Goal: Use online tool/utility: Use online tool/utility

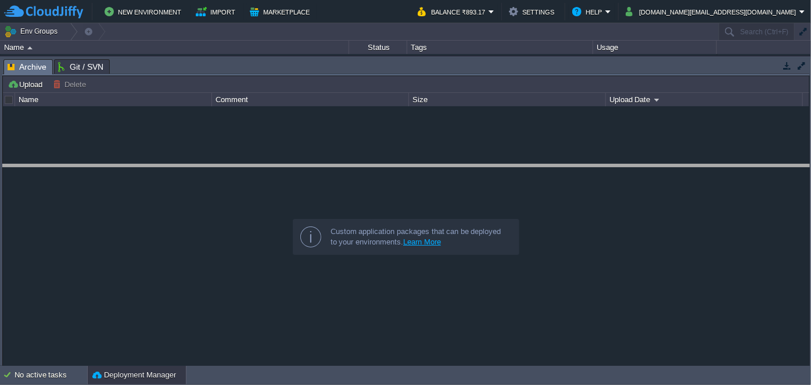
drag, startPoint x: 382, startPoint y: 74, endPoint x: 368, endPoint y: 180, distance: 106.7
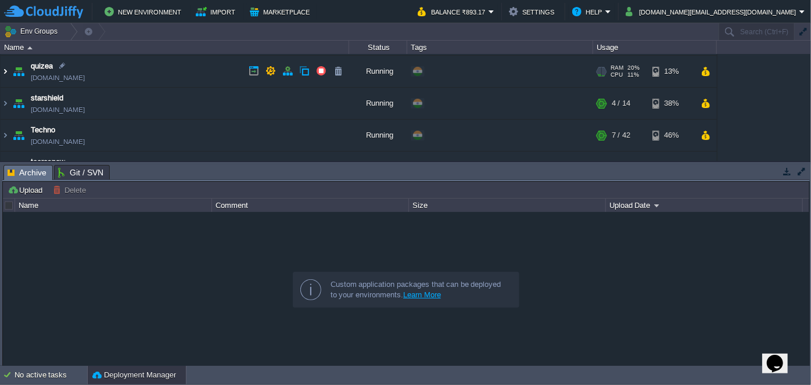
click at [8, 66] on img at bounding box center [5, 71] width 9 height 31
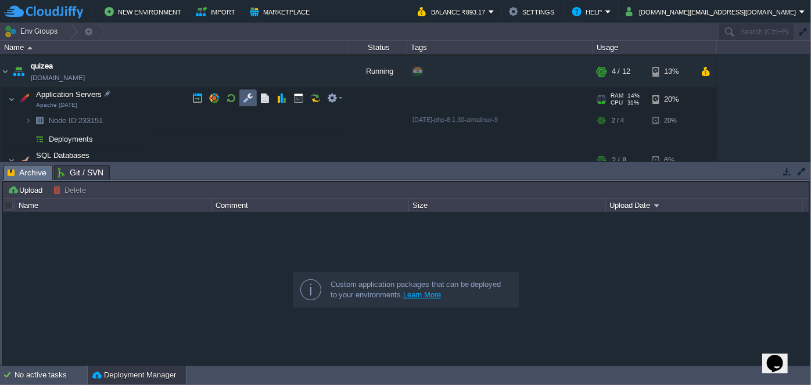
click at [245, 97] on button "button" at bounding box center [248, 98] width 10 height 10
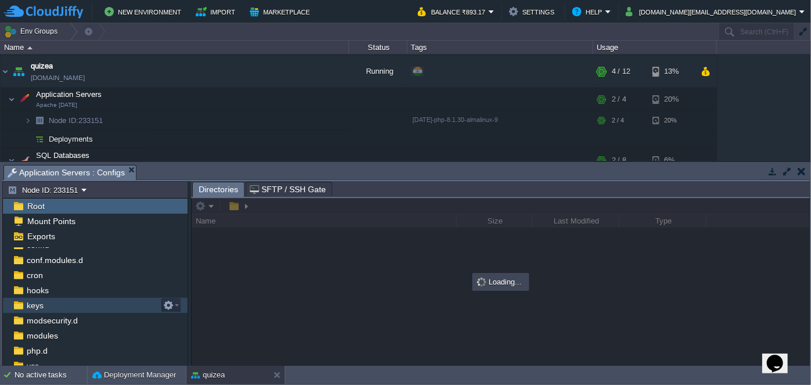
scroll to position [89, 0]
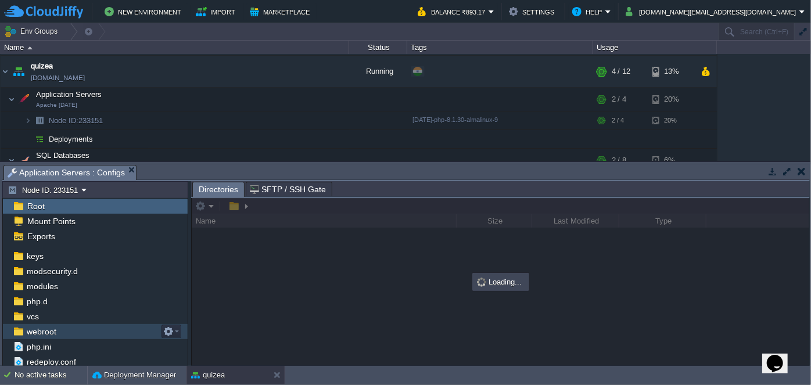
click at [59, 327] on div "webroot" at bounding box center [95, 331] width 185 height 15
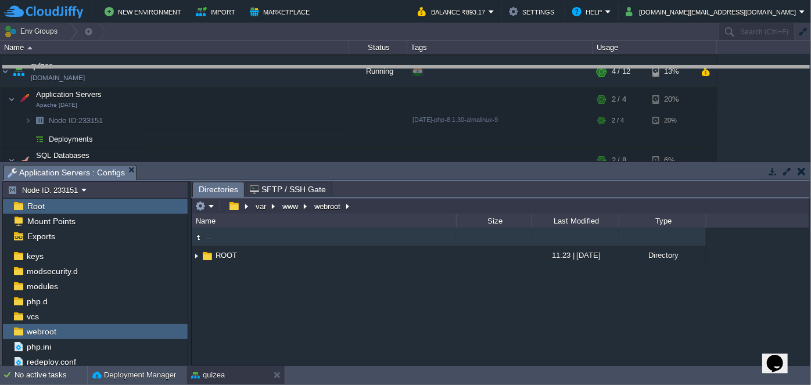
drag, startPoint x: 354, startPoint y: 164, endPoint x: 338, endPoint y: 66, distance: 100.0
click at [338, 66] on body "New Environment Import Marketplace Bonus ₹0.00 Upgrade Account Balance ₹893.17 …" at bounding box center [405, 192] width 811 height 385
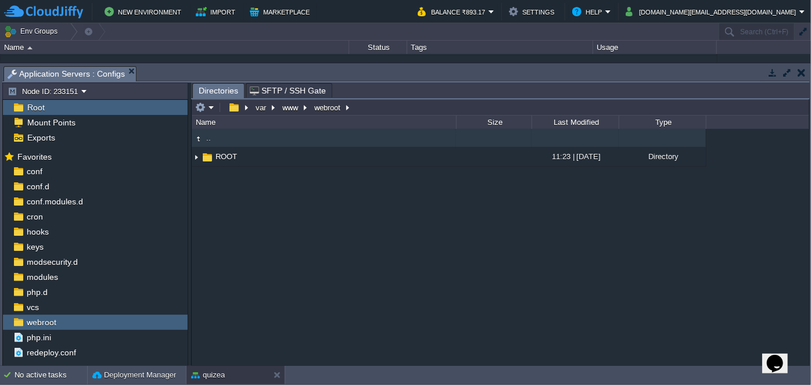
scroll to position [0, 0]
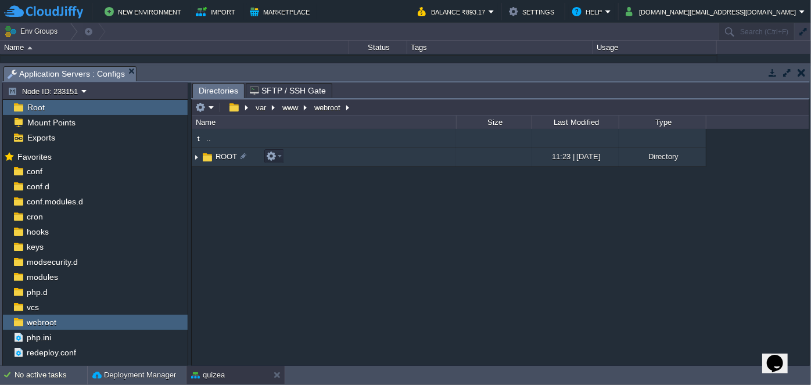
click at [199, 157] on img at bounding box center [196, 157] width 9 height 18
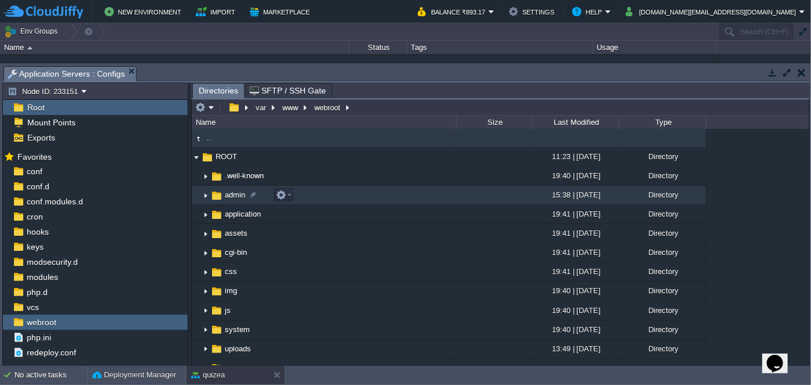
click at [207, 194] on img at bounding box center [205, 196] width 9 height 18
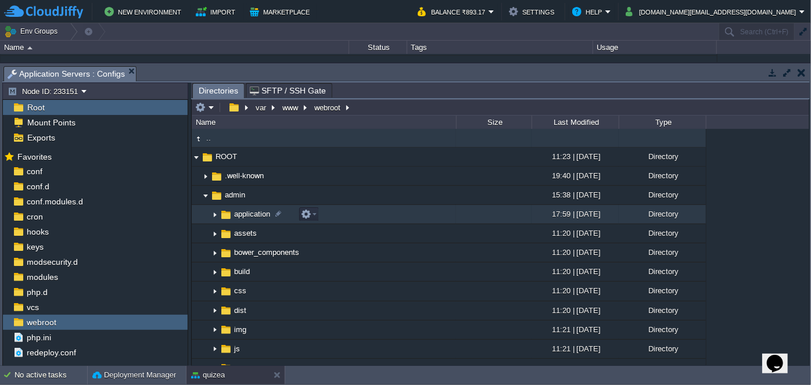
click at [215, 215] on img at bounding box center [214, 215] width 9 height 18
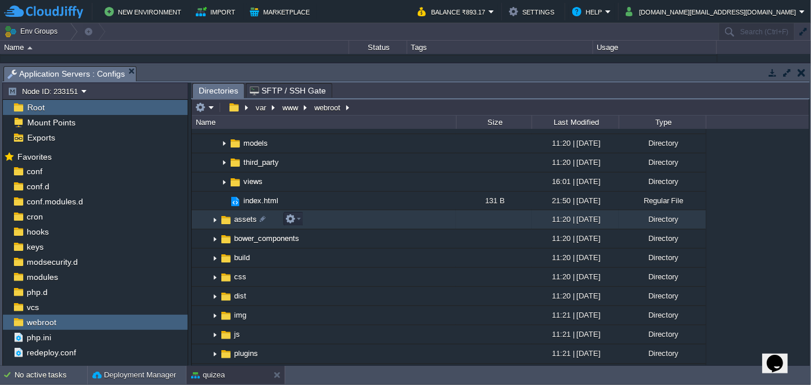
scroll to position [264, 0]
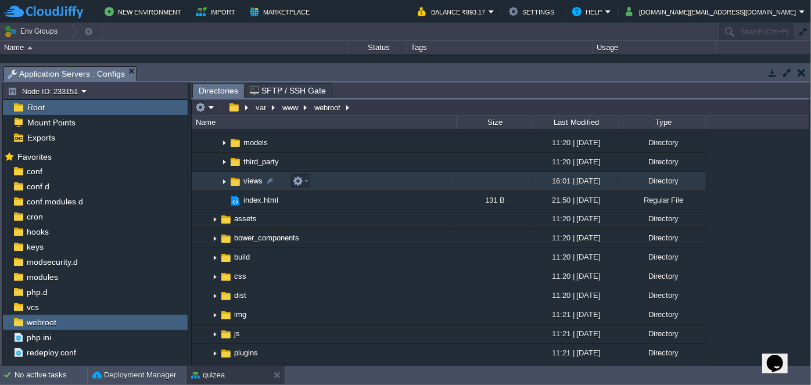
click at [221, 178] on img at bounding box center [224, 182] width 9 height 18
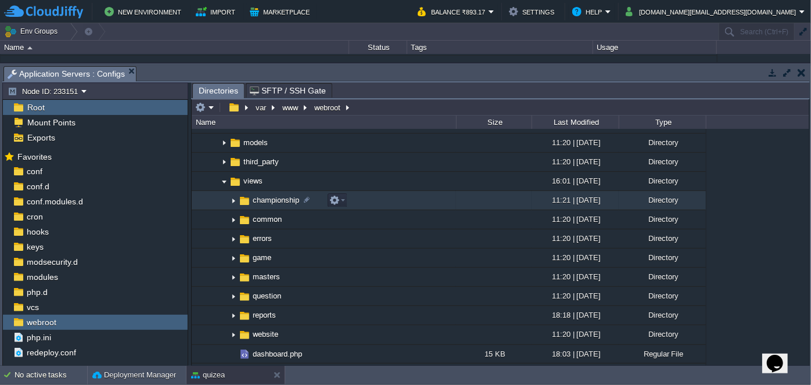
click at [235, 199] on img at bounding box center [233, 201] width 9 height 18
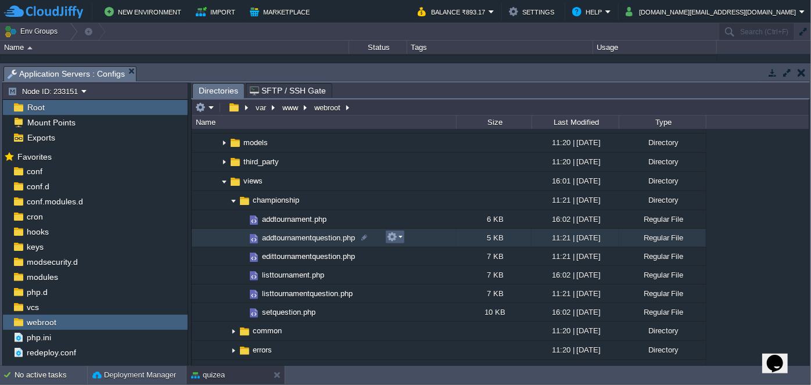
click at [399, 234] on em at bounding box center [395, 237] width 16 height 10
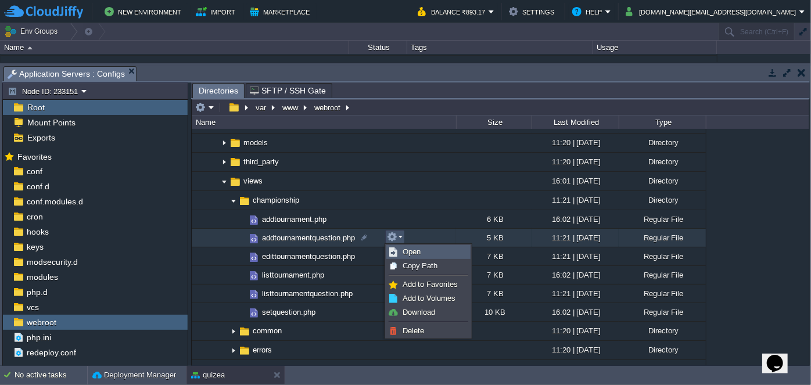
click at [418, 248] on span "Open" at bounding box center [412, 252] width 18 height 9
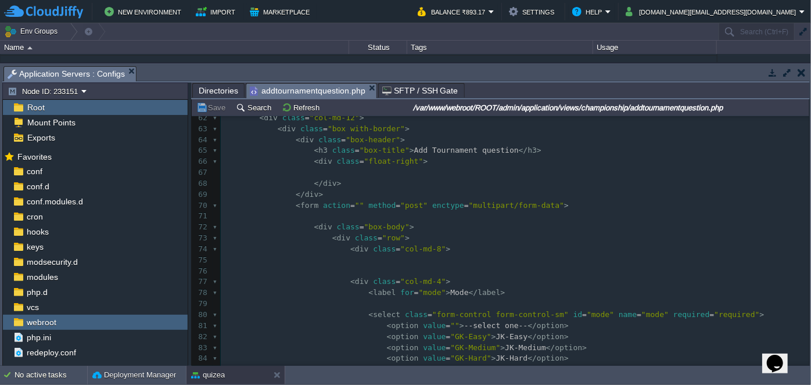
scroll to position [0, 0]
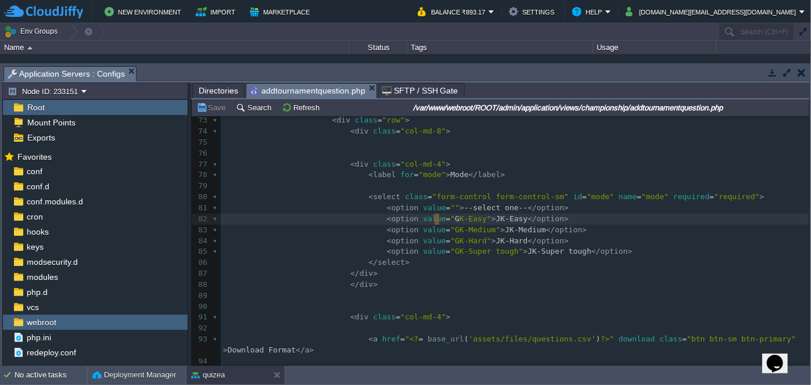
type textarea "GK"
drag, startPoint x: 434, startPoint y: 217, endPoint x: 442, endPoint y: 217, distance: 8.1
click at [505, 230] on span "JK-Medium" at bounding box center [525, 229] width 41 height 9
click at [496, 241] on span "JK-Hard" at bounding box center [512, 241] width 32 height 9
click at [528, 252] on span "JK-Super tough" at bounding box center [560, 251] width 64 height 9
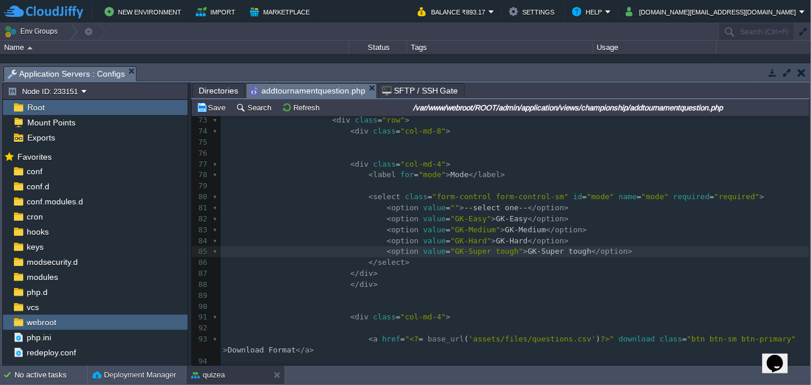
click at [540, 285] on pre "</ div >" at bounding box center [515, 285] width 589 height 11
click at [213, 87] on span "Directories" at bounding box center [219, 91] width 40 height 14
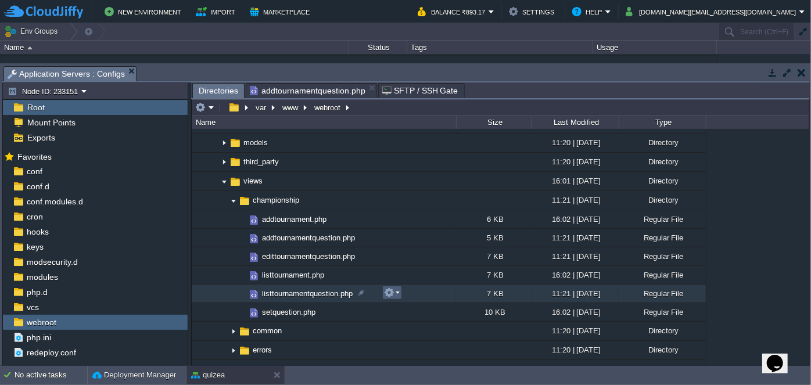
click at [395, 293] on em at bounding box center [392, 293] width 16 height 10
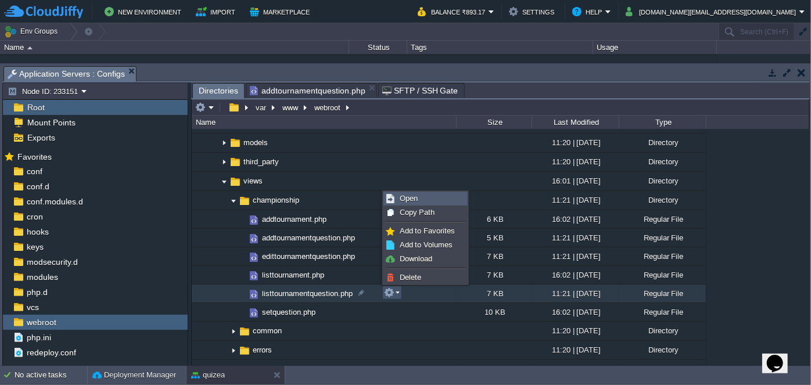
click at [426, 197] on link "Open" at bounding box center [425, 198] width 83 height 13
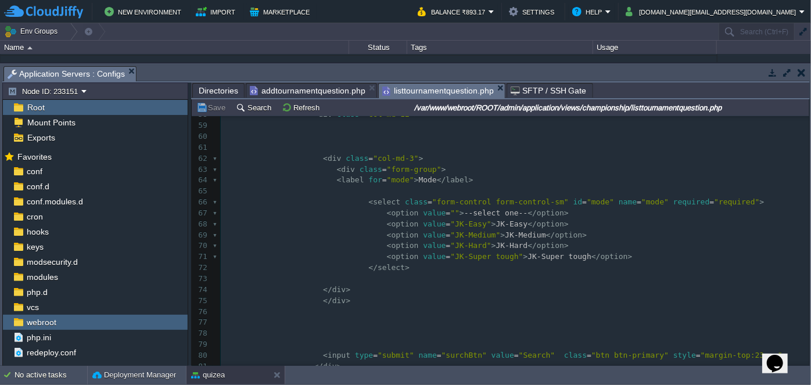
scroll to position [633, 0]
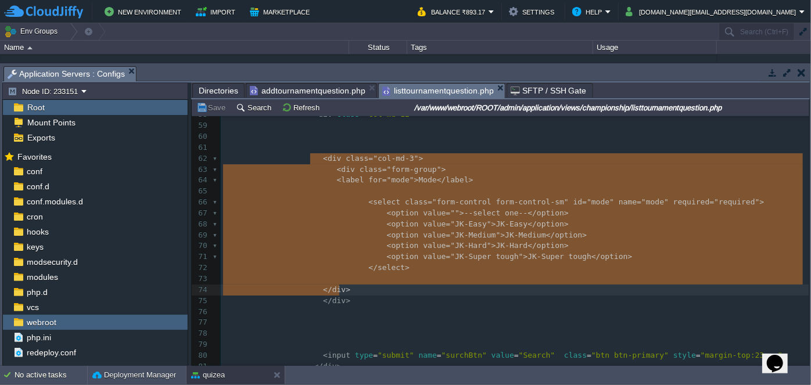
type textarea "<div class="col-md-3"> <div class="form-group"> <label for="mode">Mode</label> …"
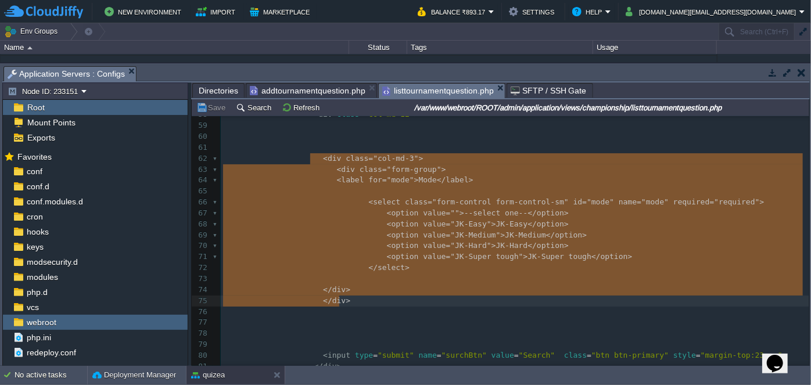
drag, startPoint x: 309, startPoint y: 155, endPoint x: 371, endPoint y: 295, distance: 153.2
paste textarea
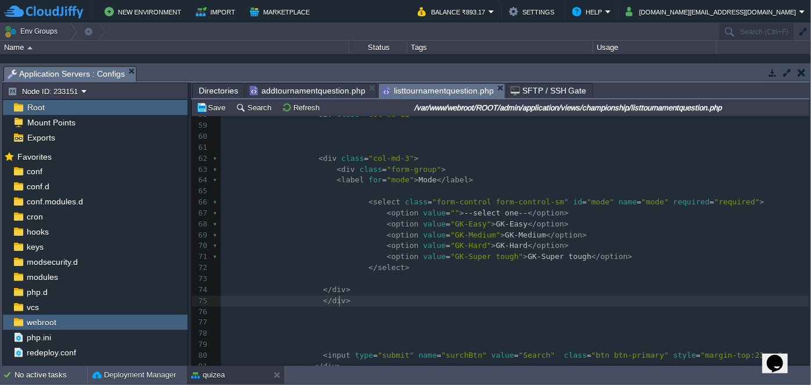
click at [314, 227] on div "xxxxxxxxxx <?php $this -> load -> view ( "common/meta" ); ?> 29 <?php 30 if ( $…" at bounding box center [515, 131] width 589 height 679
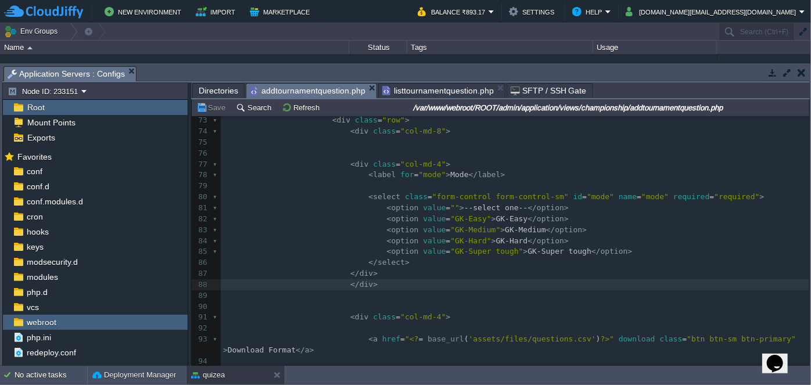
click at [298, 92] on span "addtournamentquestion.php" at bounding box center [308, 91] width 116 height 15
click at [294, 181] on pre "​" at bounding box center [515, 186] width 589 height 11
click at [804, 73] on button "button" at bounding box center [802, 72] width 8 height 10
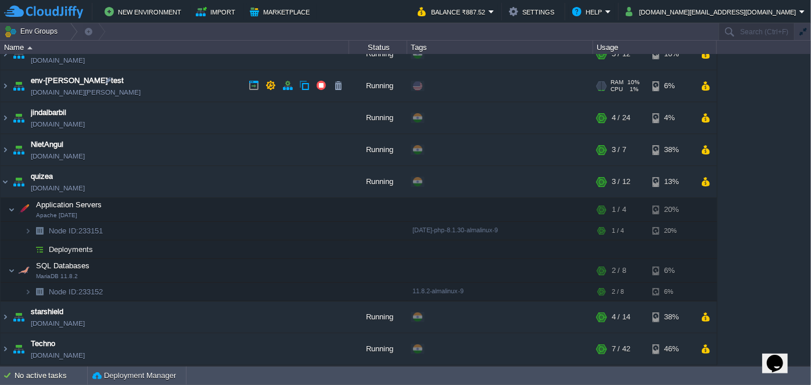
scroll to position [0, 0]
